Goal: Navigation & Orientation: Find specific page/section

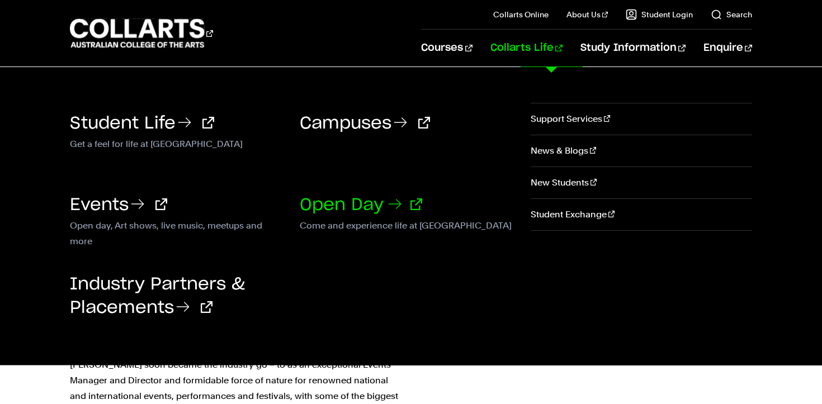
click at [340, 200] on link "Open Day" at bounding box center [361, 205] width 123 height 17
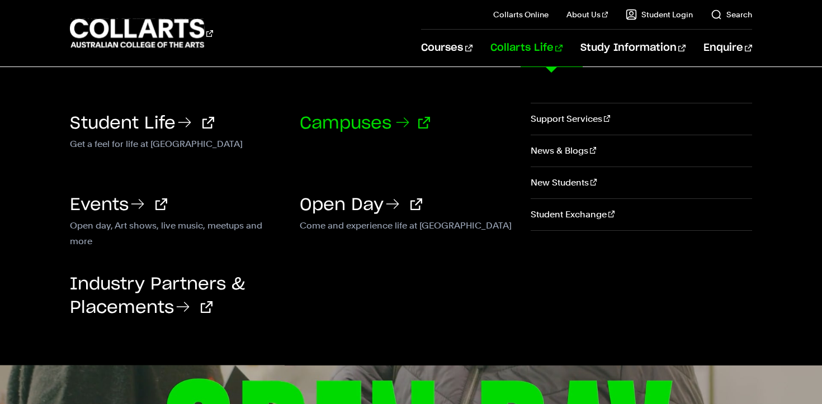
click at [377, 131] on link "Campuses" at bounding box center [365, 123] width 130 height 17
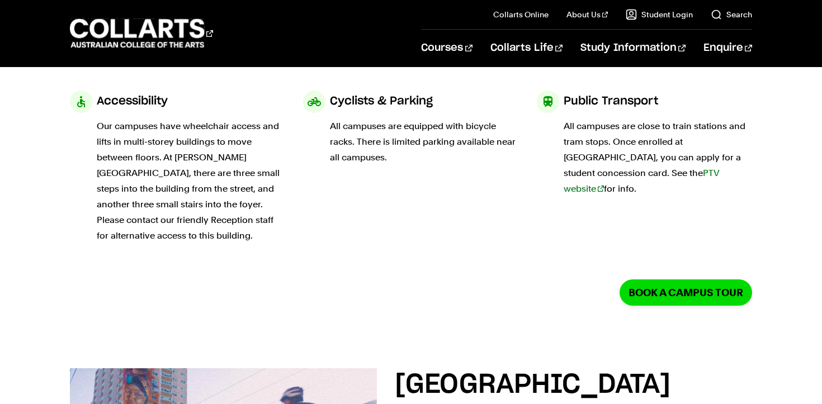
scroll to position [171, 0]
